Goal: Use online tool/utility: Utilize a website feature to perform a specific function

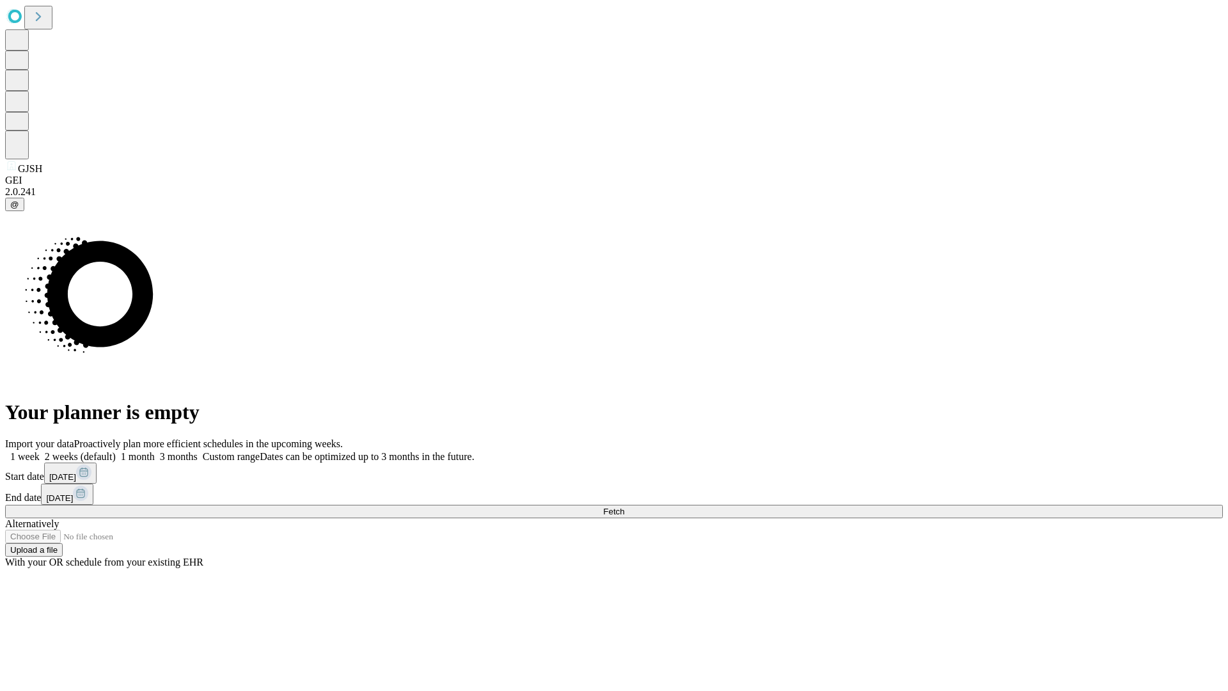
click at [624, 507] on span "Fetch" at bounding box center [613, 512] width 21 height 10
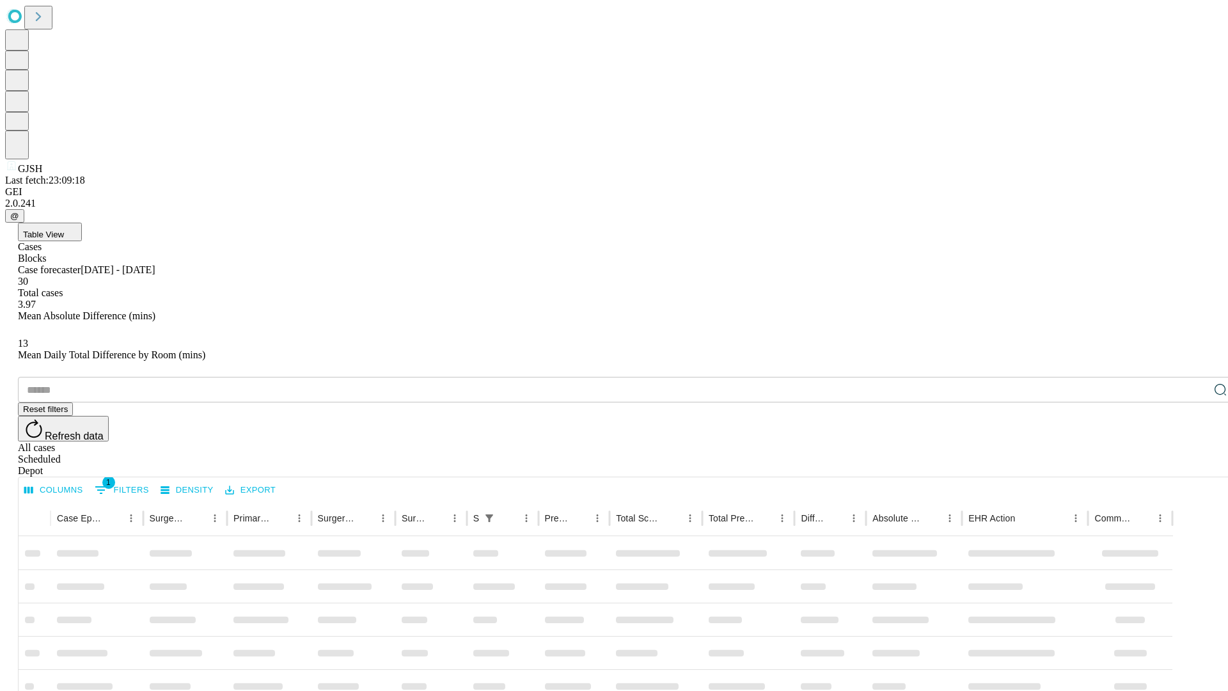
click at [64, 230] on span "Table View" at bounding box center [43, 235] width 41 height 10
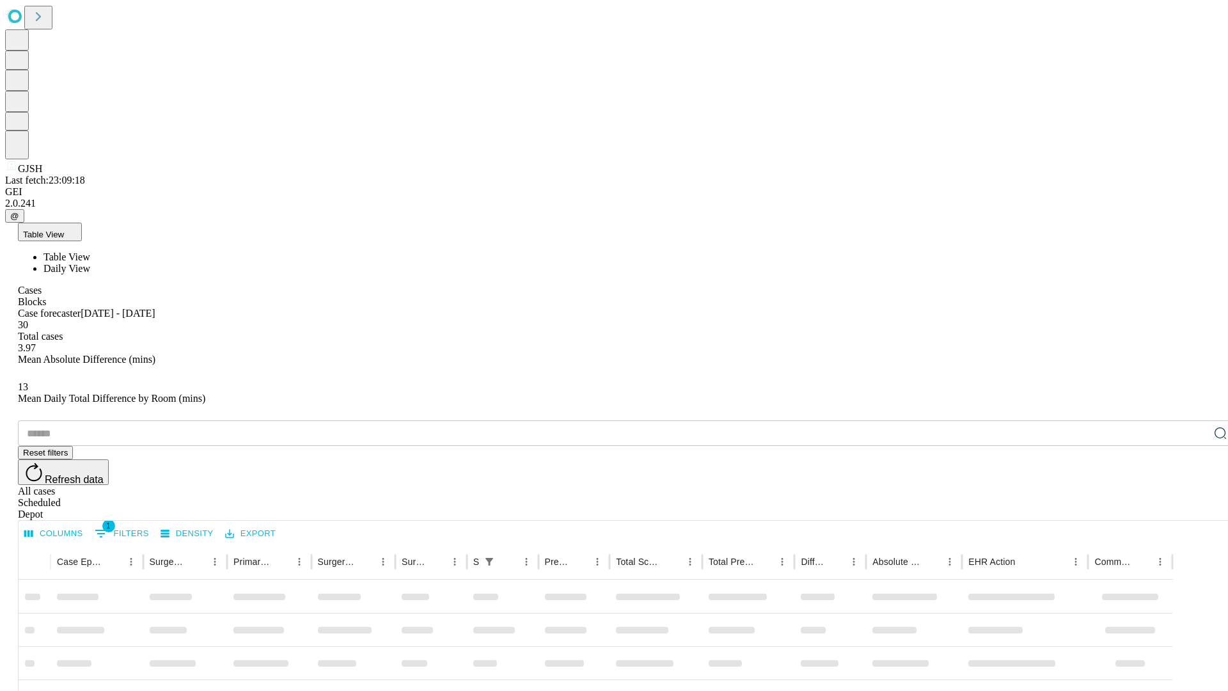
click at [90, 263] on span "Daily View" at bounding box center [66, 268] width 47 height 11
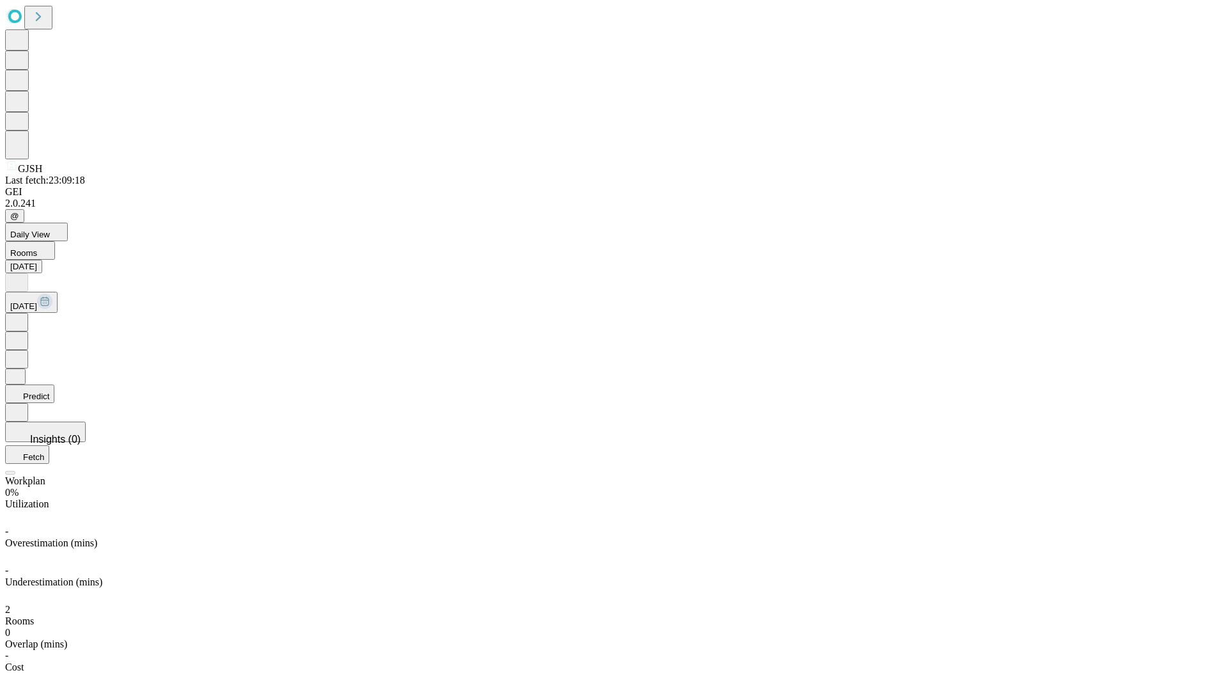
click at [54, 384] on button "Predict" at bounding box center [29, 393] width 49 height 19
